Goal: Navigation & Orientation: Understand site structure

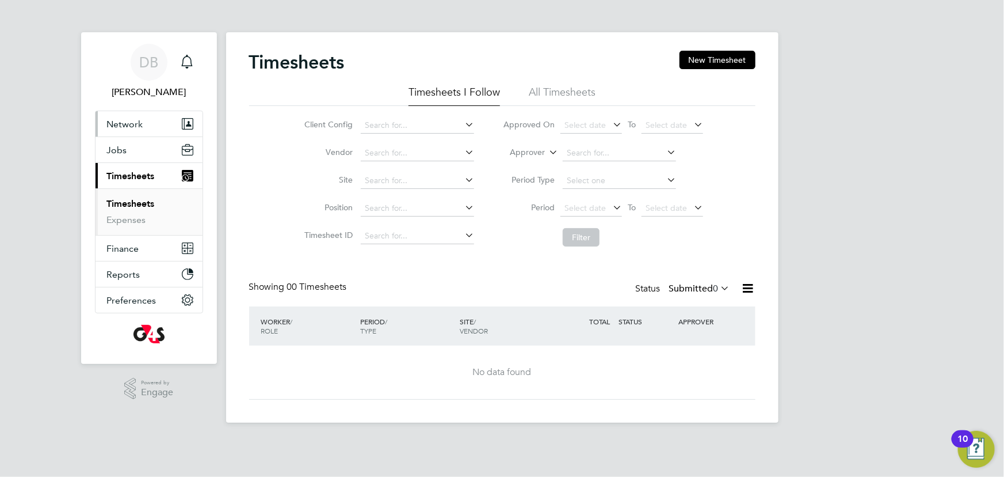
click at [132, 131] on button "Network" at bounding box center [149, 123] width 107 height 25
click at [123, 127] on span "Network" at bounding box center [125, 124] width 36 height 11
click at [119, 170] on span "Timesheets" at bounding box center [131, 175] width 48 height 11
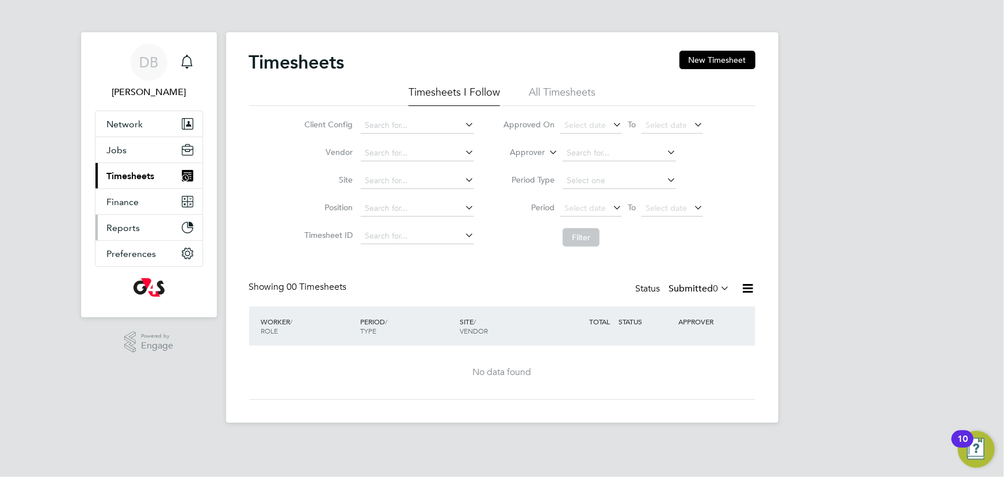
click at [124, 236] on button "Reports" at bounding box center [149, 227] width 107 height 25
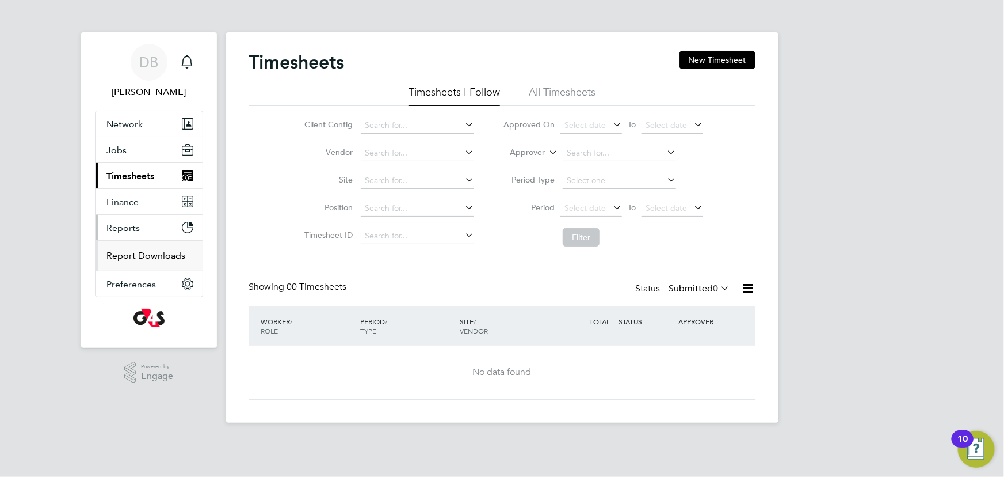
click at [132, 258] on link "Report Downloads" at bounding box center [146, 255] width 79 height 11
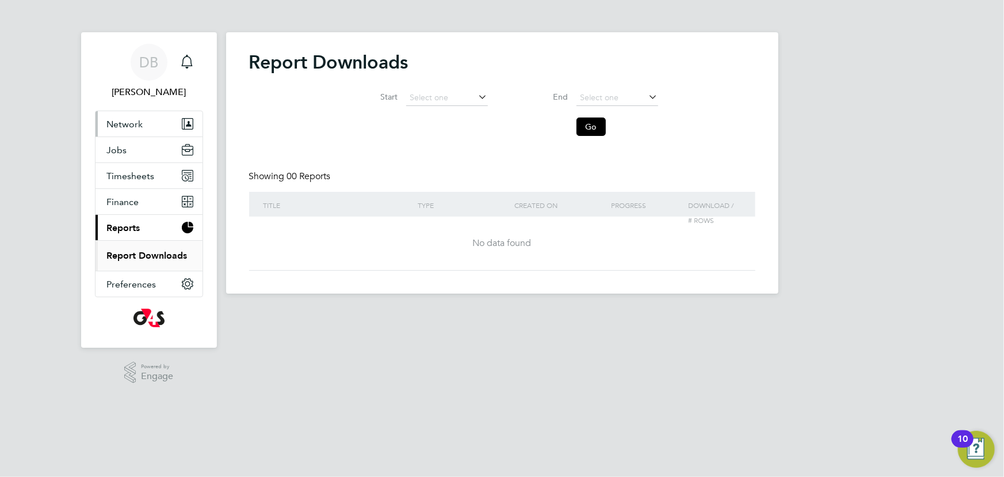
click at [120, 123] on span "Network" at bounding box center [125, 124] width 36 height 11
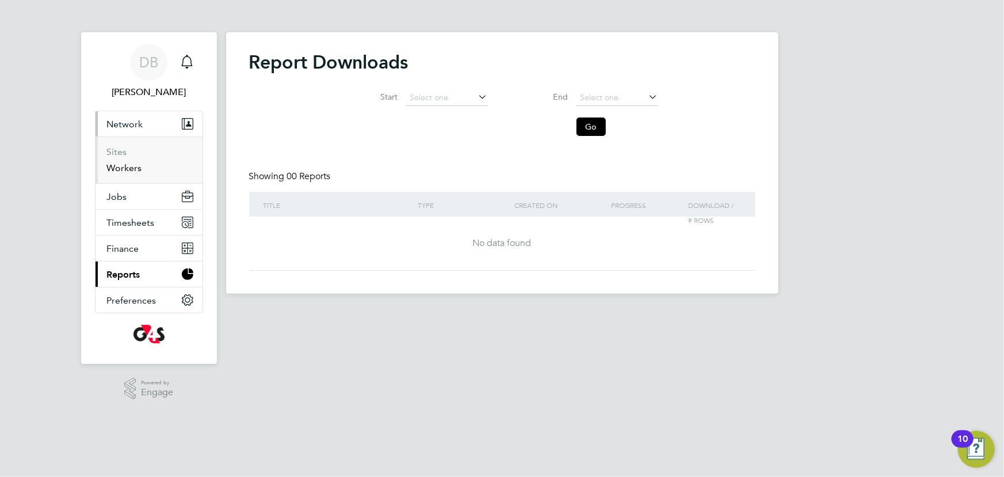
click at [129, 169] on link "Workers" at bounding box center [124, 167] width 35 height 11
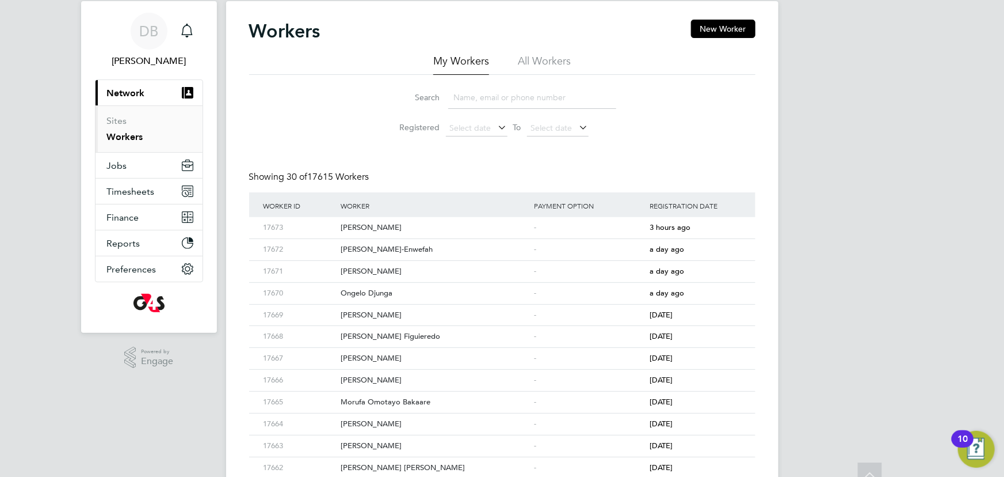
scroll to position [26, 0]
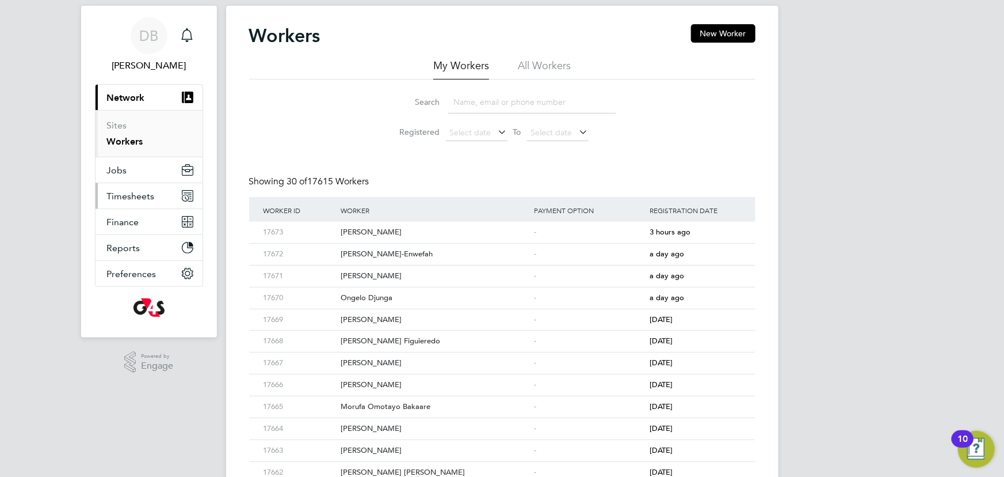
click at [133, 197] on span "Timesheets" at bounding box center [131, 196] width 48 height 11
click at [127, 175] on link "Timesheets" at bounding box center [131, 177] width 48 height 11
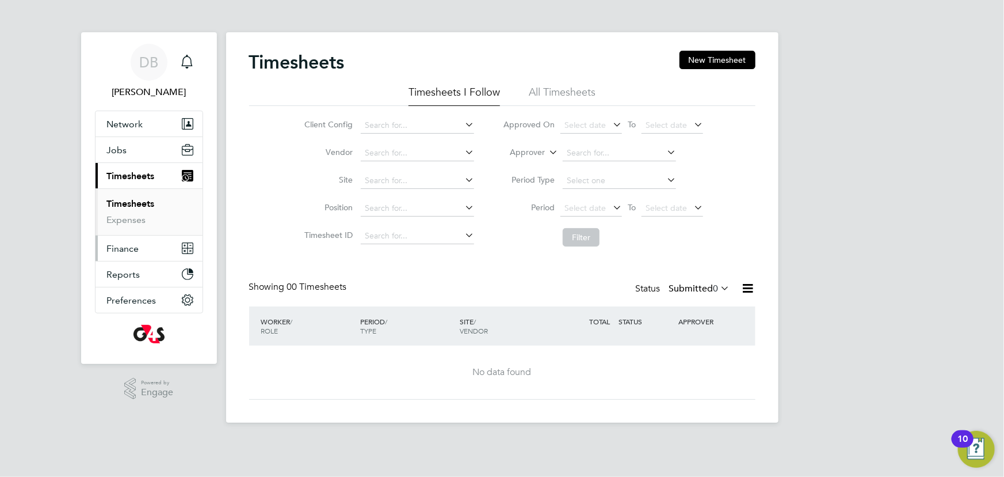
click at [135, 250] on span "Finance" at bounding box center [123, 248] width 32 height 11
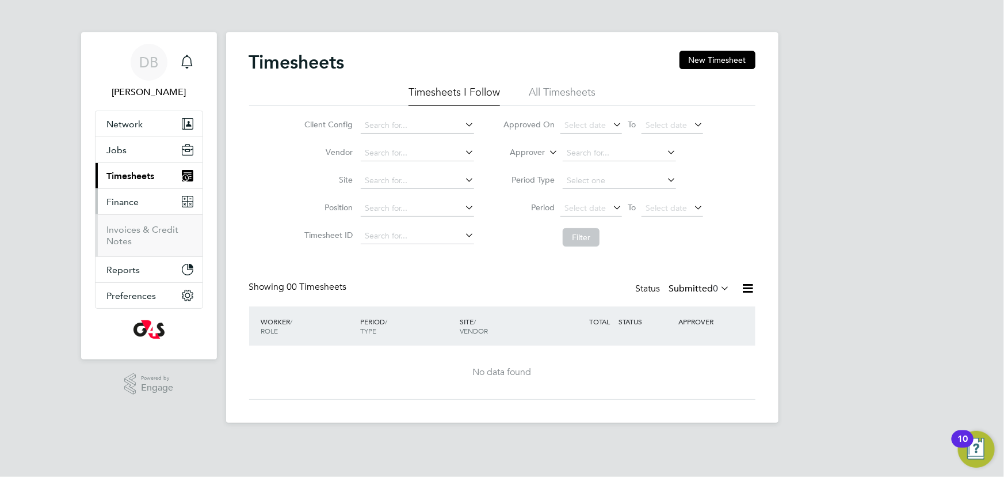
click at [138, 242] on li "Invoices & Credit Notes" at bounding box center [150, 235] width 86 height 23
click at [130, 238] on link "Invoices & Credit Notes" at bounding box center [143, 235] width 72 height 22
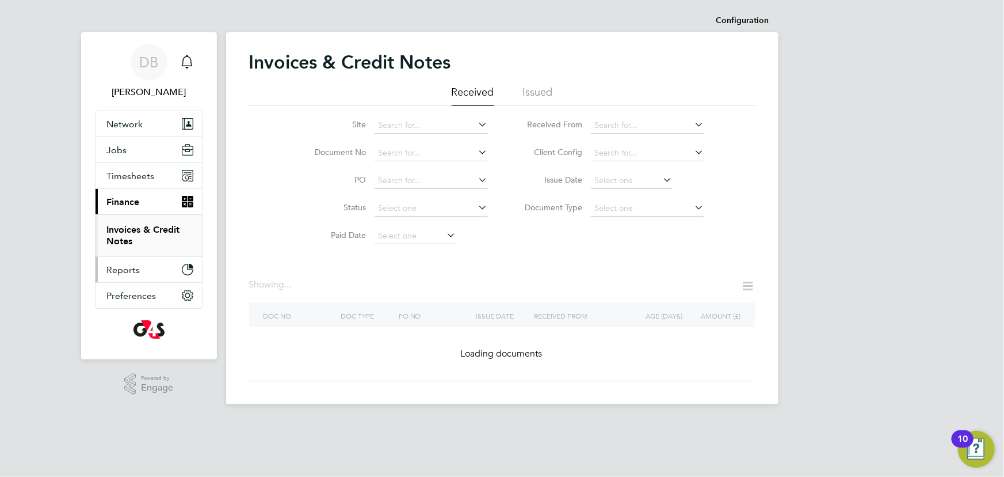
click at [133, 271] on span "Reports" at bounding box center [123, 269] width 33 height 11
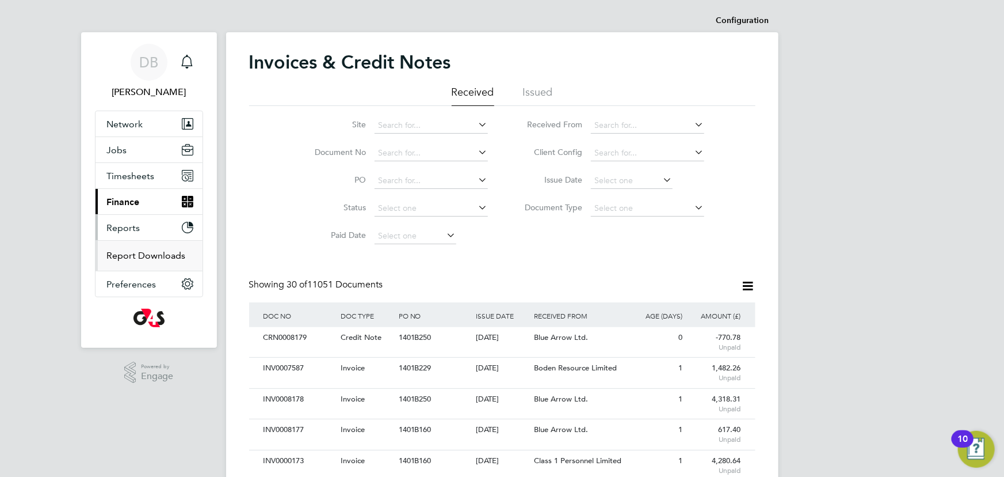
click at [147, 253] on link "Report Downloads" at bounding box center [146, 255] width 79 height 11
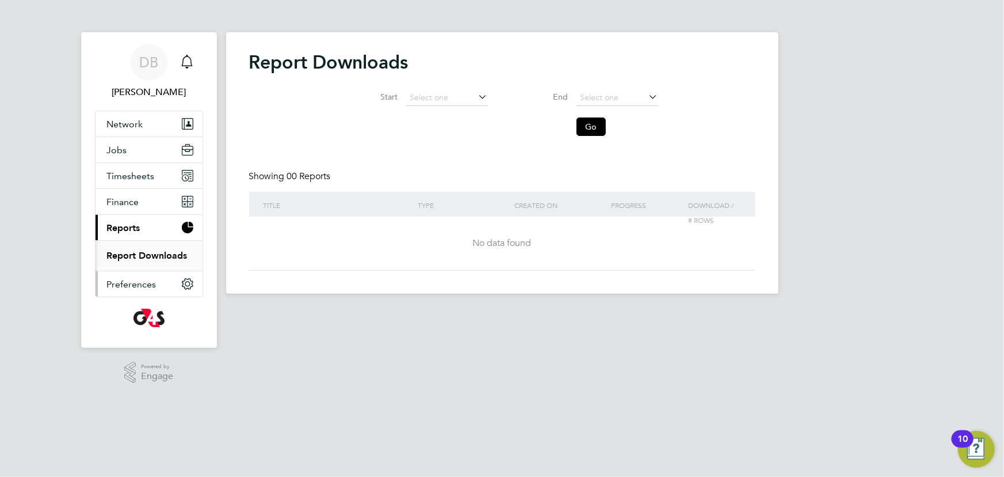
click at [121, 290] on button "Preferences" at bounding box center [149, 283] width 107 height 25
click at [128, 285] on link "VMS Configurations" at bounding box center [149, 281] width 84 height 11
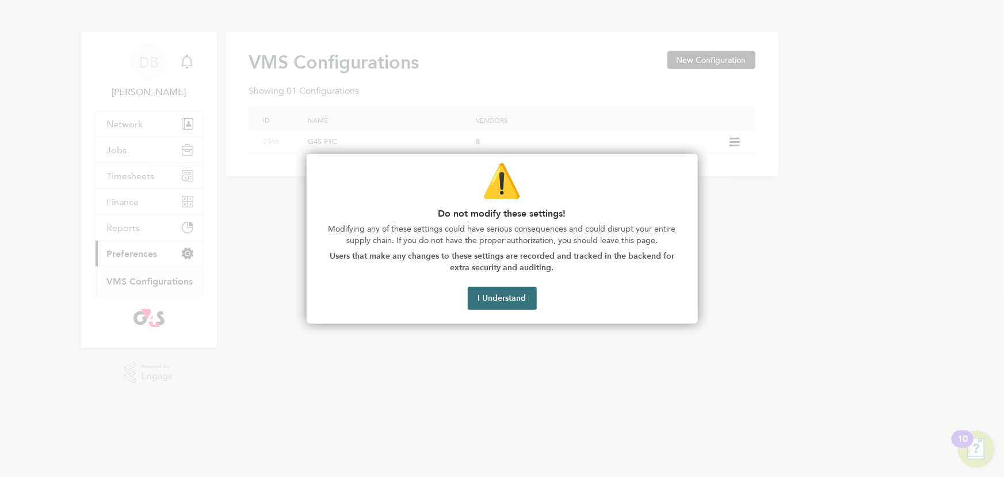
click at [490, 302] on button "I Understand" at bounding box center [502, 298] width 69 height 23
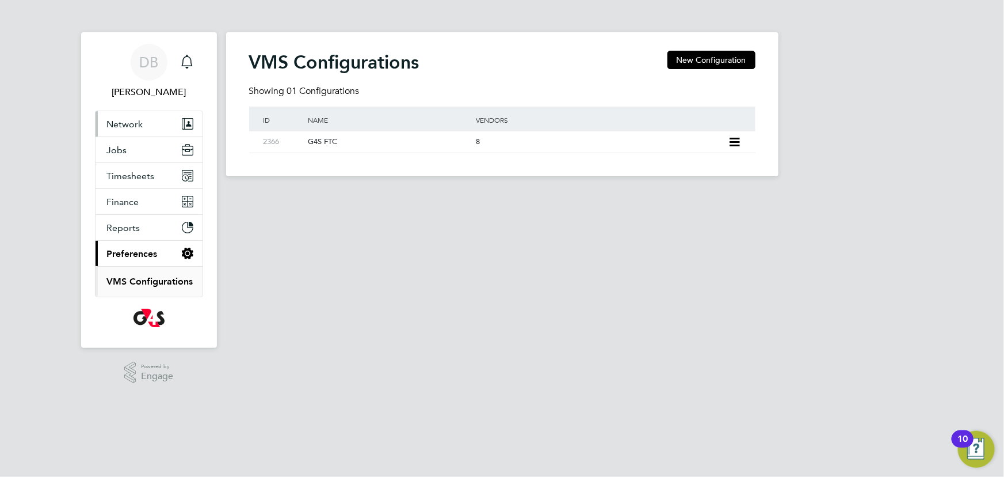
click at [140, 127] on span "Network" at bounding box center [125, 124] width 36 height 11
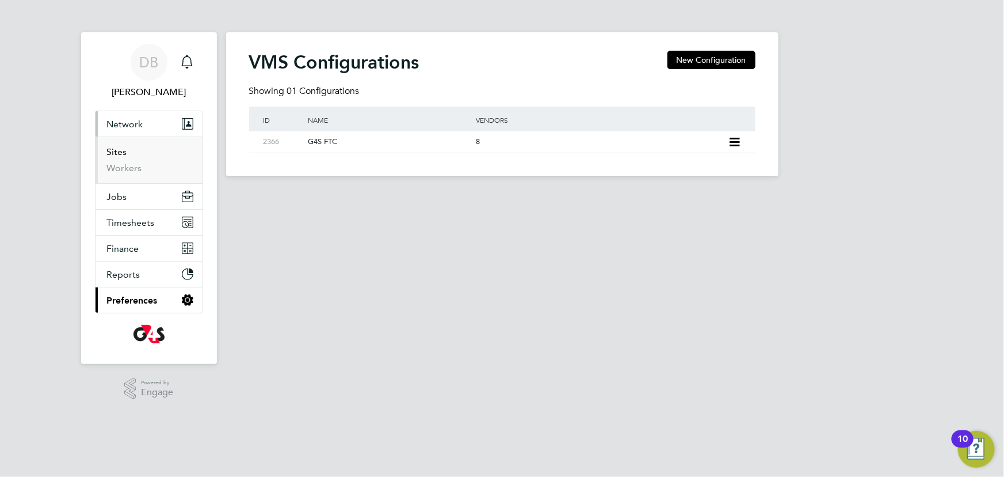
click at [123, 157] on link "Sites" at bounding box center [117, 151] width 20 height 11
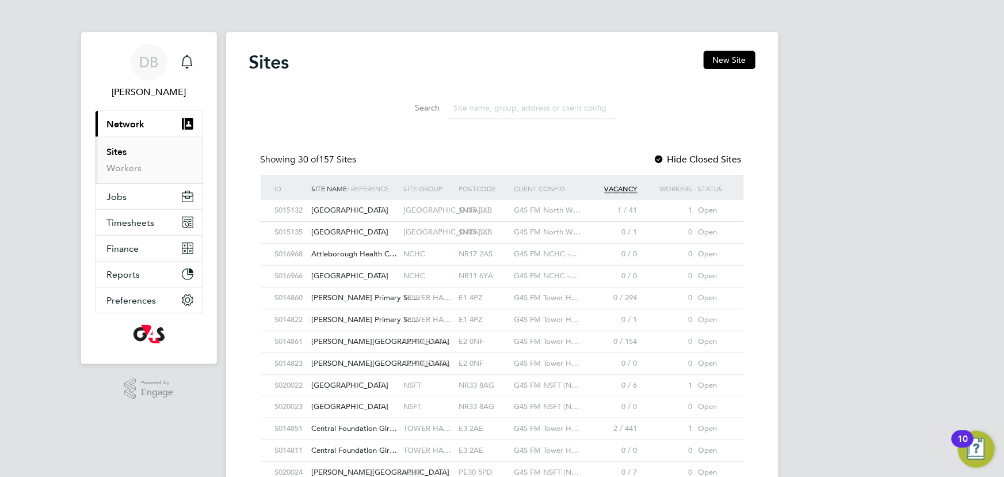
click at [154, 128] on button "Current page: Network" at bounding box center [149, 123] width 107 height 25
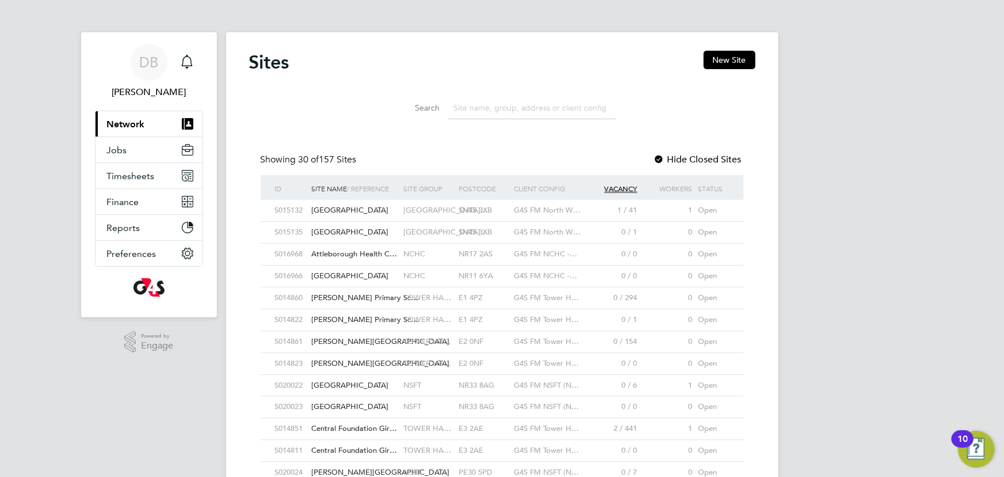
click at [150, 113] on button "Current page: Network" at bounding box center [149, 123] width 107 height 25
